Goal: Task Accomplishment & Management: Manage account settings

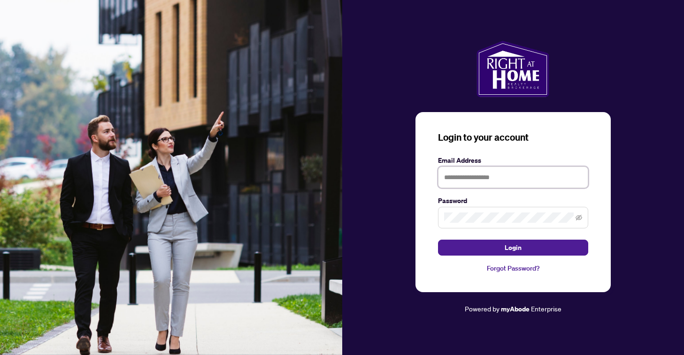
click at [452, 175] on input "text" at bounding box center [513, 178] width 150 height 22
type input "**********"
click at [438, 240] on button "Login" at bounding box center [513, 248] width 150 height 16
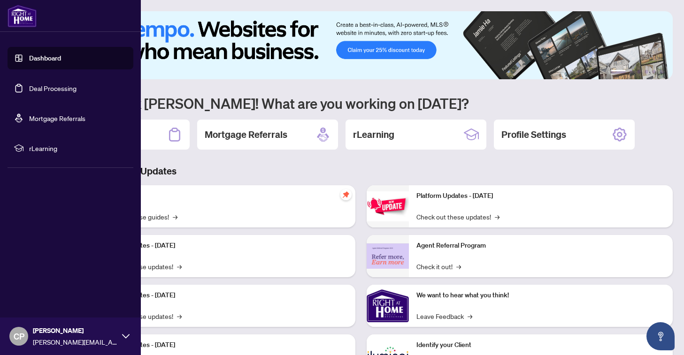
click at [48, 92] on link "Deal Processing" at bounding box center [52, 88] width 47 height 8
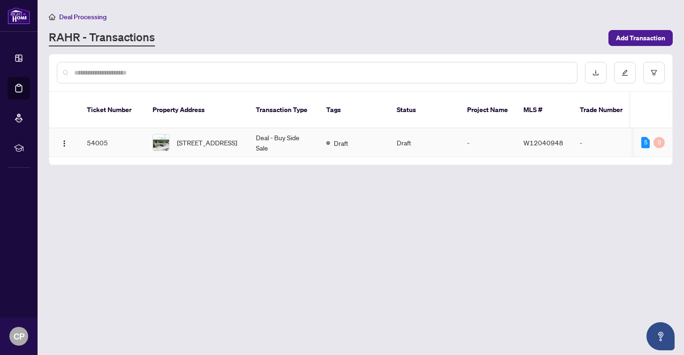
click at [241, 139] on td "[STREET_ADDRESS]" at bounding box center [196, 143] width 103 height 29
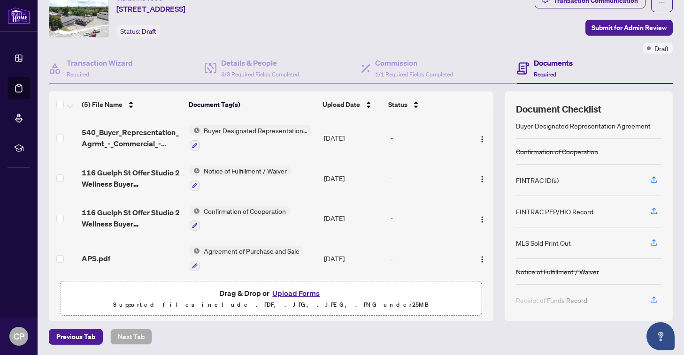
scroll to position [25, 0]
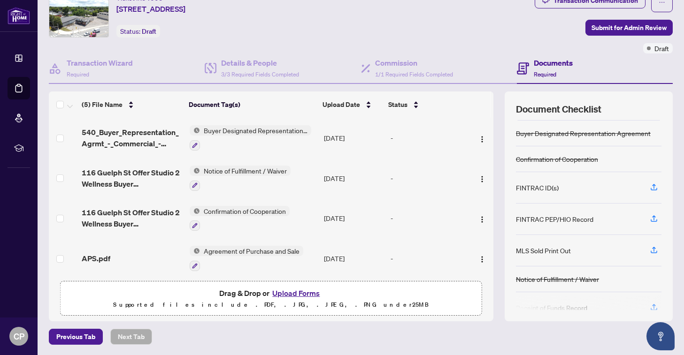
click at [546, 186] on div "FINTRAC ID(s)" at bounding box center [537, 188] width 43 height 10
click at [537, 221] on div "FINTRAC PEP/HIO Record" at bounding box center [554, 219] width 77 height 10
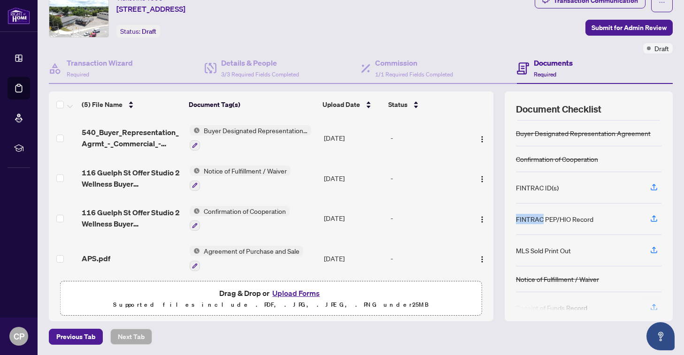
click at [538, 220] on div "FINTRAC PEP/HIO Record" at bounding box center [554, 219] width 77 height 10
click at [537, 217] on div "FINTRAC PEP/HIO Record" at bounding box center [554, 219] width 77 height 10
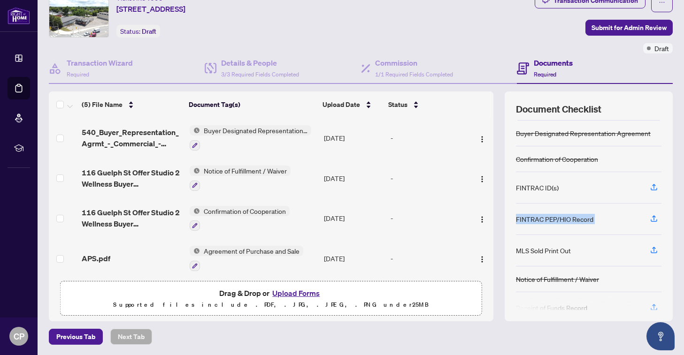
click at [537, 217] on div "FINTRAC PEP/HIO Record" at bounding box center [554, 219] width 77 height 10
click at [587, 221] on div "FINTRAC PEP/HIO Record" at bounding box center [554, 219] width 77 height 10
click at [564, 217] on div "FINTRAC PEP/HIO Record" at bounding box center [554, 219] width 77 height 10
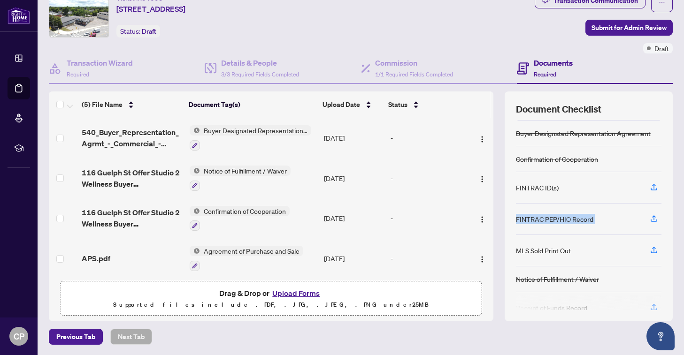
click at [564, 217] on div "FINTRAC PEP/HIO Record" at bounding box center [554, 219] width 77 height 10
click at [537, 188] on div "FINTRAC ID(s)" at bounding box center [537, 188] width 43 height 10
click at [537, 188] on div "FINTRAC ID(s)" at bounding box center [537, 186] width 43 height 10
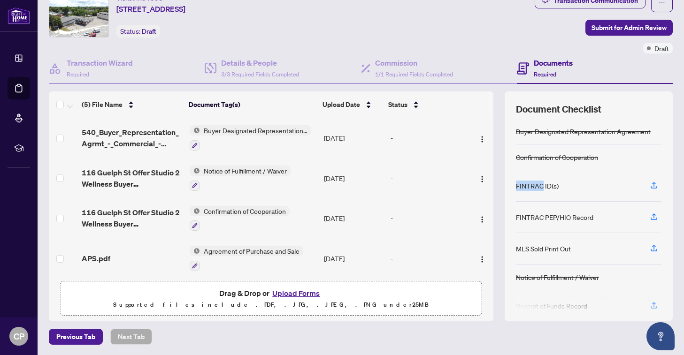
click at [537, 188] on div "FINTRAC ID(s)" at bounding box center [537, 186] width 43 height 10
click at [541, 216] on div "FINTRAC PEP/HIO Record" at bounding box center [554, 217] width 77 height 10
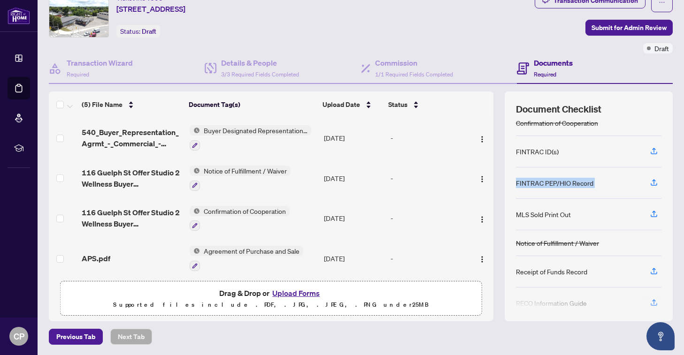
scroll to position [57, 0]
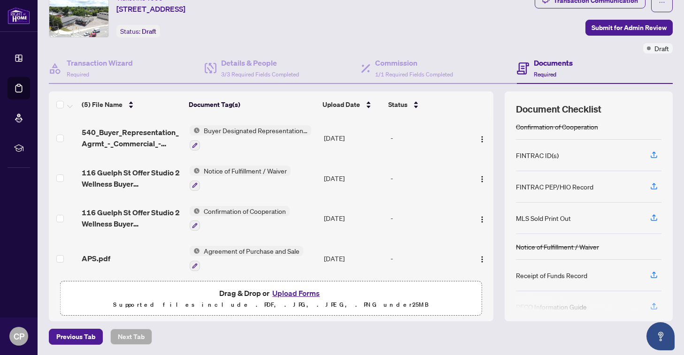
click at [541, 217] on div "MLS Sold Print Out" at bounding box center [543, 218] width 55 height 10
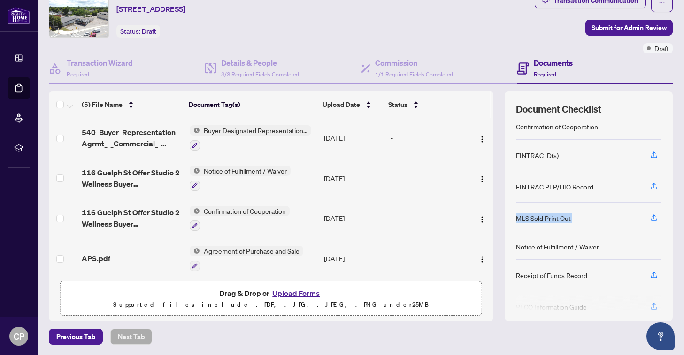
scroll to position [73, 0]
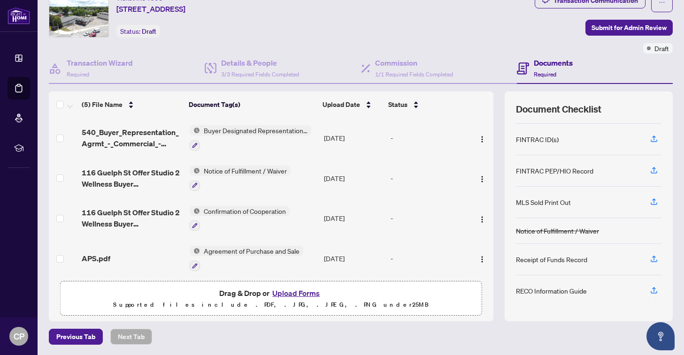
click at [542, 173] on div "FINTRAC PEP/HIO Record" at bounding box center [554, 171] width 77 height 10
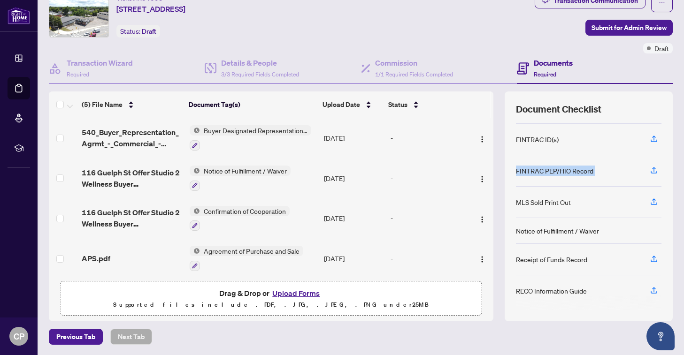
click at [542, 173] on div "FINTRAC PEP/HIO Record" at bounding box center [554, 171] width 77 height 10
click at [541, 173] on div "FINTRAC PEP/HIO Record" at bounding box center [554, 171] width 77 height 10
click at [538, 167] on div "FINTRAC PEP/HIO Record" at bounding box center [554, 171] width 77 height 10
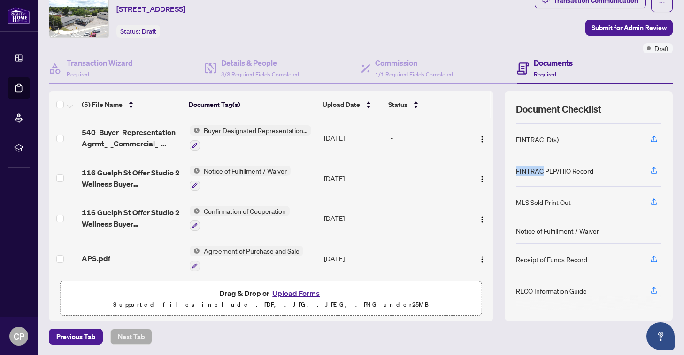
click at [538, 167] on div "FINTRAC PEP/HIO Record" at bounding box center [554, 171] width 77 height 10
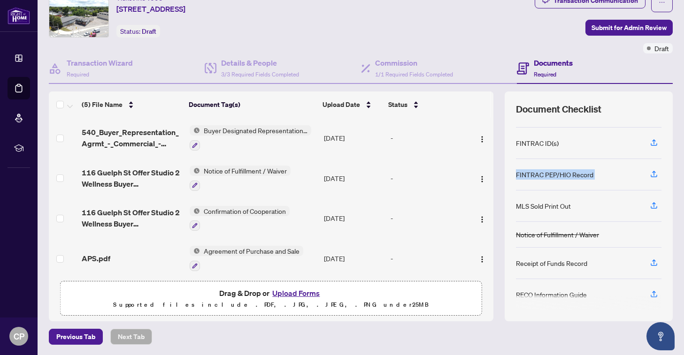
scroll to position [71, 0]
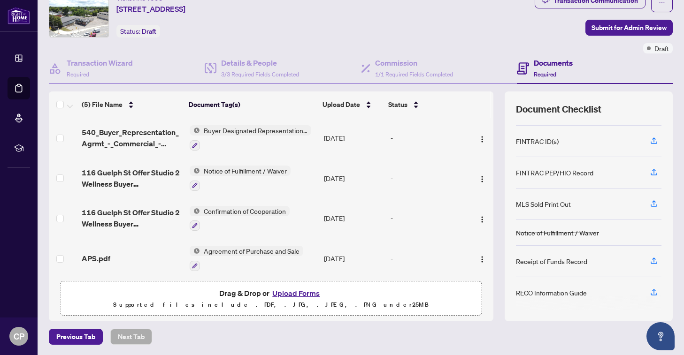
click at [536, 142] on div "FINTRAC ID(s)" at bounding box center [537, 141] width 43 height 10
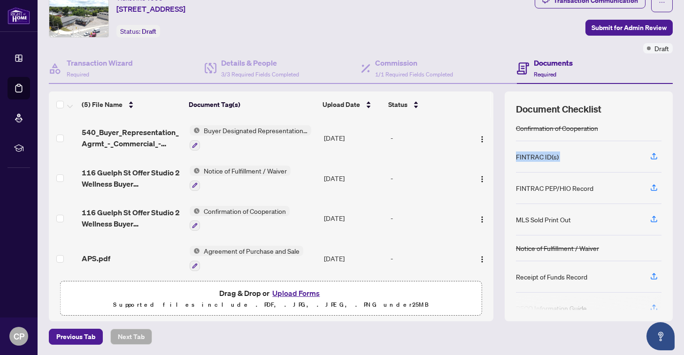
click at [539, 153] on div "FINTRAC ID(s)" at bounding box center [537, 157] width 43 height 10
click at [539, 184] on div "FINTRAC PEP/HIO Record" at bounding box center [554, 188] width 77 height 10
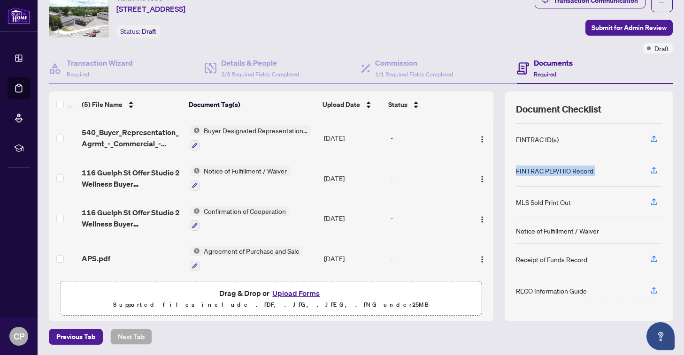
scroll to position [61, 0]
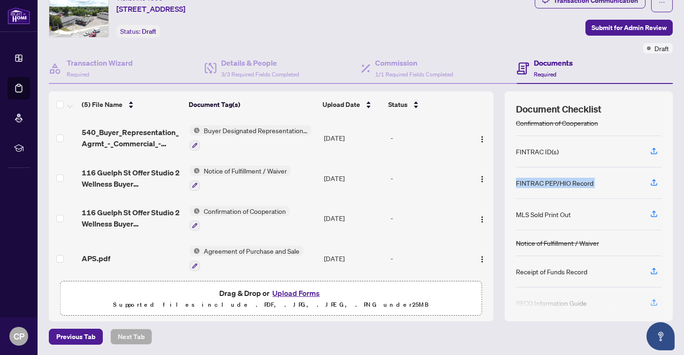
click at [540, 203] on div "MLS Sold Print Out" at bounding box center [588, 214] width 145 height 31
click at [541, 151] on div "FINTRAC ID(s)" at bounding box center [537, 151] width 43 height 10
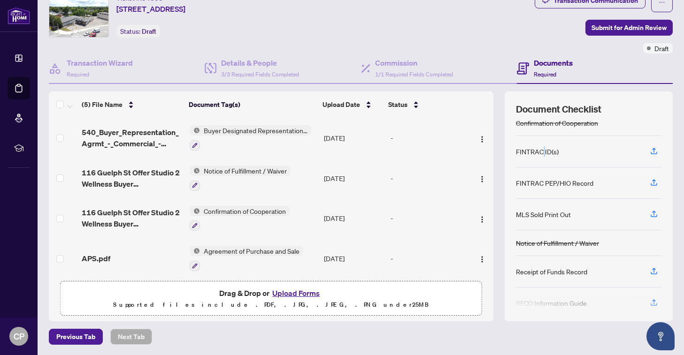
click at [541, 151] on div "FINTRAC ID(s)" at bounding box center [537, 151] width 43 height 10
click at [524, 153] on div "FINTRAC ID(s)" at bounding box center [537, 151] width 43 height 10
click at [558, 153] on div "FINTRAC ID(s)" at bounding box center [537, 151] width 43 height 10
click at [549, 152] on div "FINTRAC ID(s)" at bounding box center [537, 151] width 43 height 10
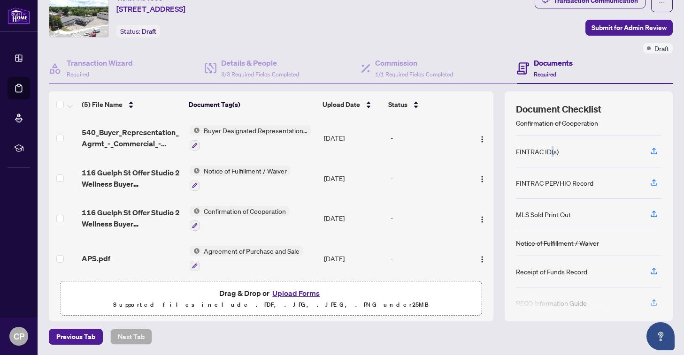
click at [549, 152] on div "FINTRAC ID(s)" at bounding box center [537, 151] width 43 height 10
click at [544, 182] on div "FINTRAC PEP/HIO Record" at bounding box center [554, 183] width 77 height 10
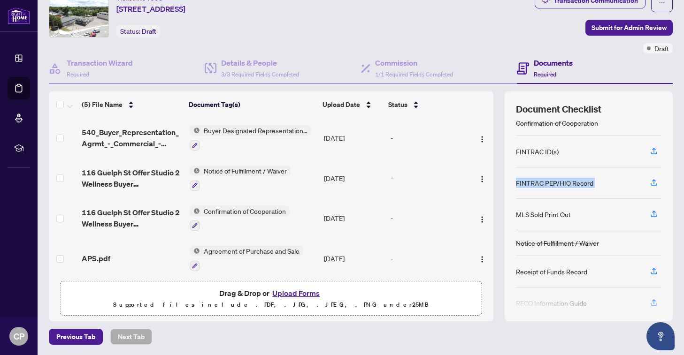
click at [568, 184] on div "FINTRAC PEP/HIO Record" at bounding box center [554, 183] width 77 height 10
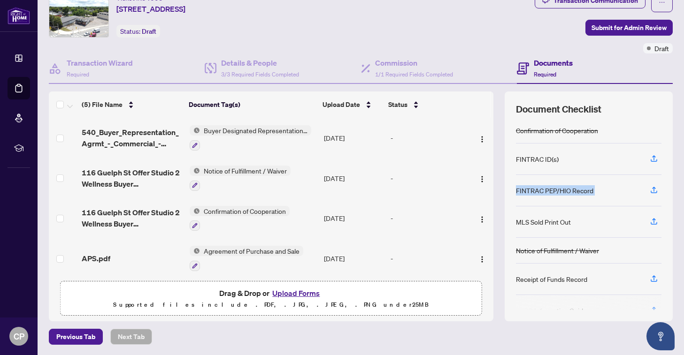
scroll to position [51, 0]
click at [549, 163] on div "FINTRAC ID(s)" at bounding box center [537, 161] width 43 height 10
click at [547, 162] on div "FINTRAC ID(s)" at bounding box center [537, 161] width 43 height 10
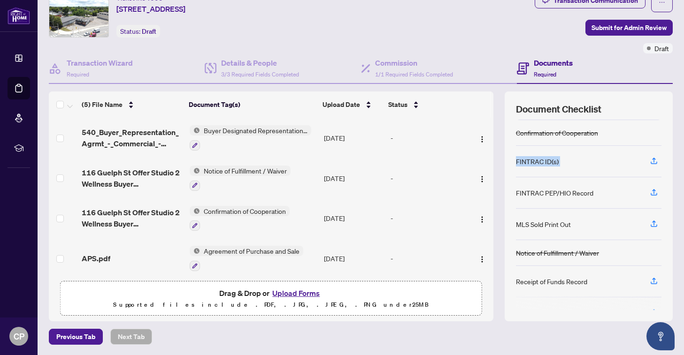
click at [547, 162] on div "FINTRAC ID(s)" at bounding box center [537, 161] width 43 height 10
click at [556, 195] on div "FINTRAC PEP/HIO Record" at bounding box center [554, 193] width 77 height 10
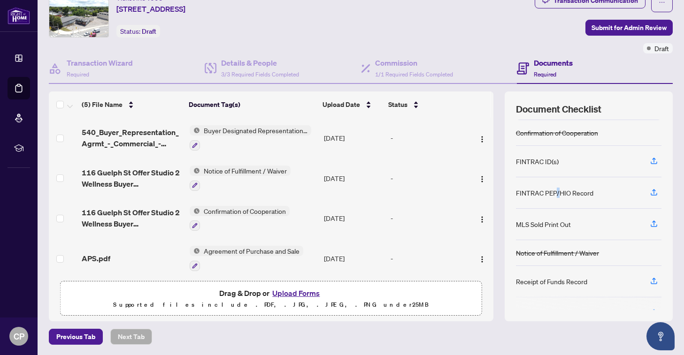
click at [556, 195] on div "FINTRAC PEP/HIO Record" at bounding box center [554, 193] width 77 height 10
click at [534, 185] on div "FINTRAC PEP/HIO Record" at bounding box center [588, 192] width 145 height 31
click at [533, 194] on div "FINTRAC PEP/HIO Record" at bounding box center [554, 193] width 77 height 10
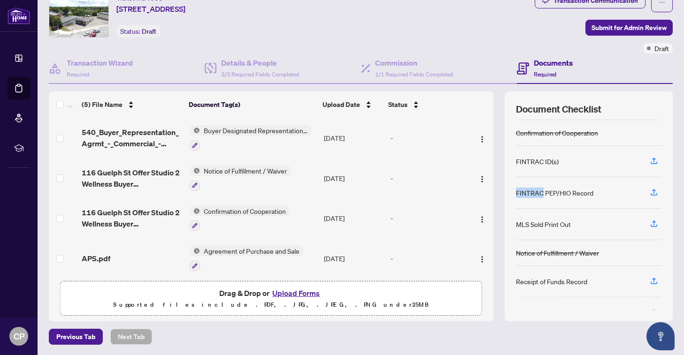
click at [533, 194] on div "FINTRAC PEP/HIO Record" at bounding box center [554, 193] width 77 height 10
click at [566, 193] on div "FINTRAC PEP/HIO Record" at bounding box center [554, 193] width 77 height 10
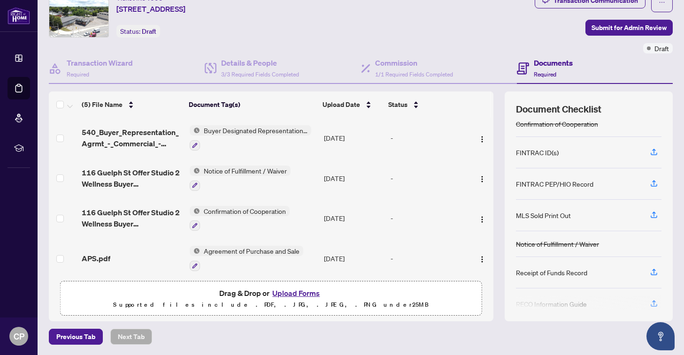
scroll to position [73, 0]
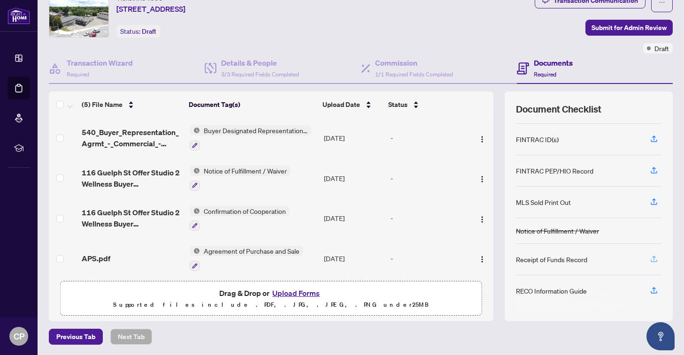
click at [654, 257] on icon "button" at bounding box center [654, 258] width 4 height 5
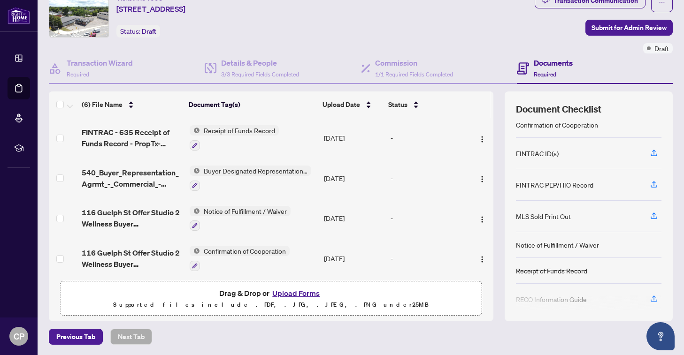
scroll to position [68, 0]
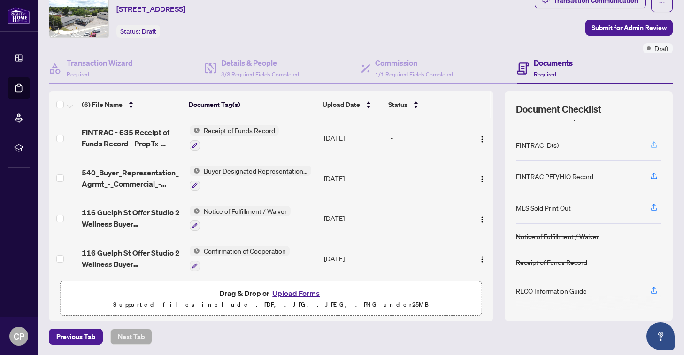
click at [655, 144] on icon "button" at bounding box center [653, 144] width 8 height 8
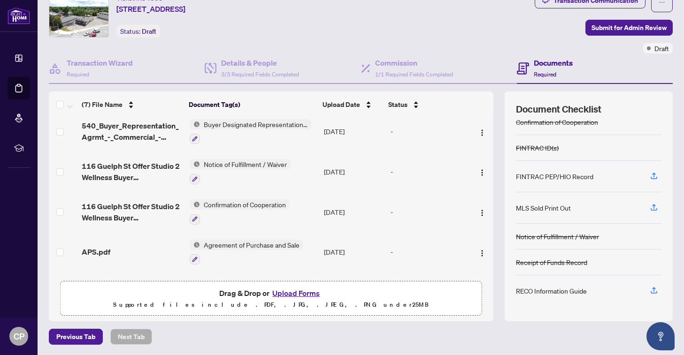
scroll to position [32, 0]
